Goal: Task Accomplishment & Management: Manage account settings

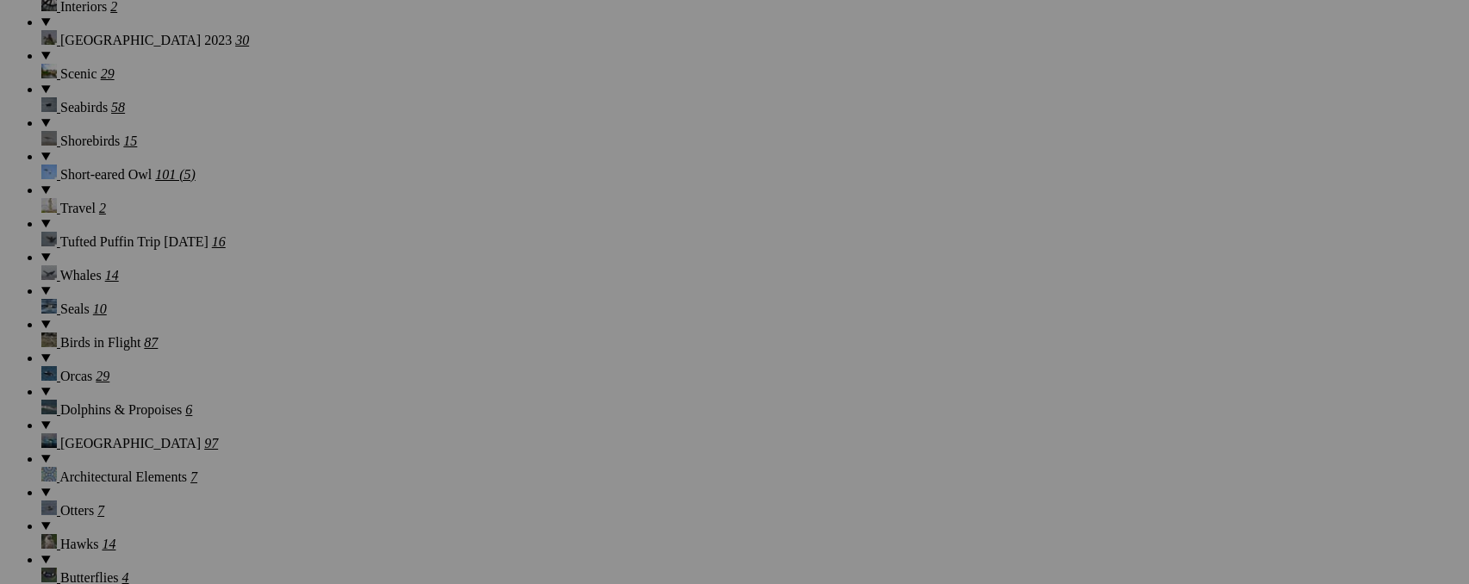
scroll to position [1747, 0]
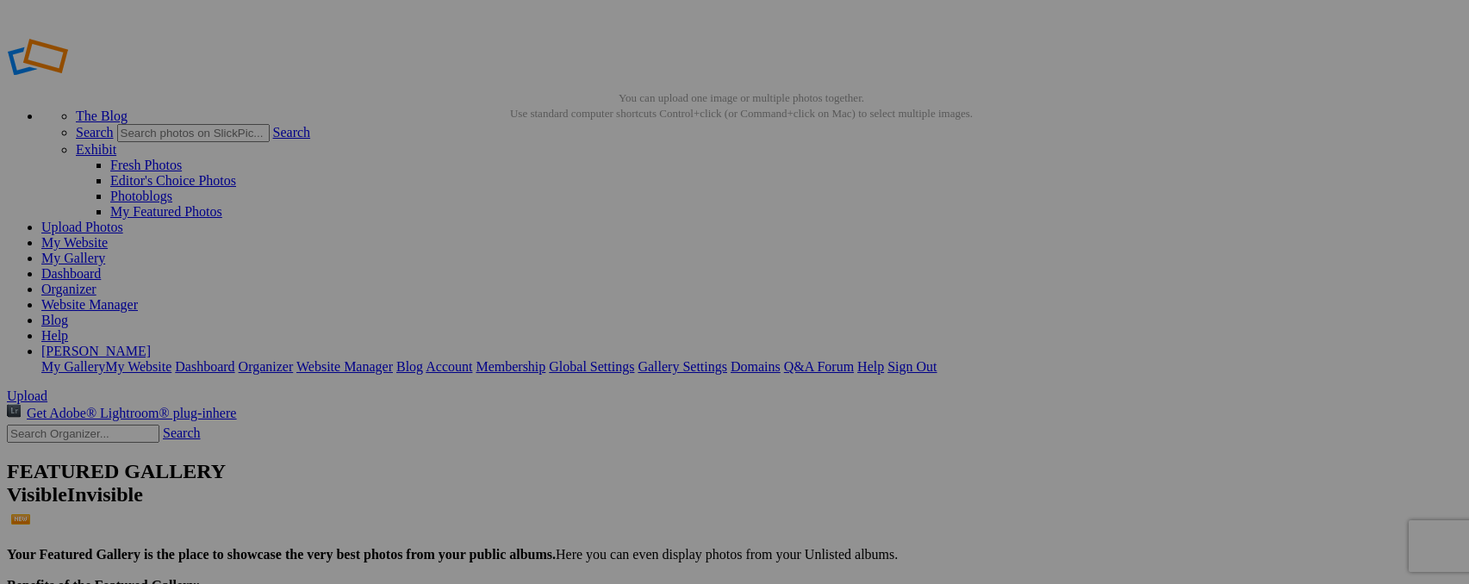
type input "_"
type input "Lilac-breasted Roller"
